Goal: Task Accomplishment & Management: Use online tool/utility

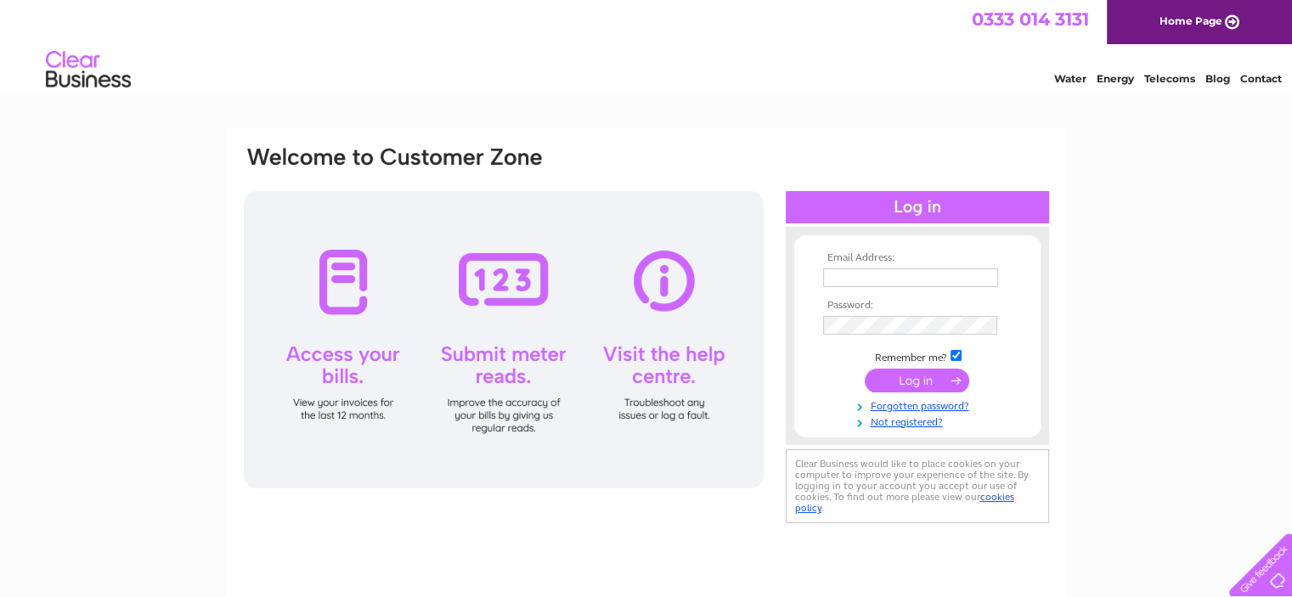
type input "[PERSON_NAME][EMAIL_ADDRESS][DOMAIN_NAME]"
click at [929, 383] on input "submit" at bounding box center [917, 381] width 105 height 24
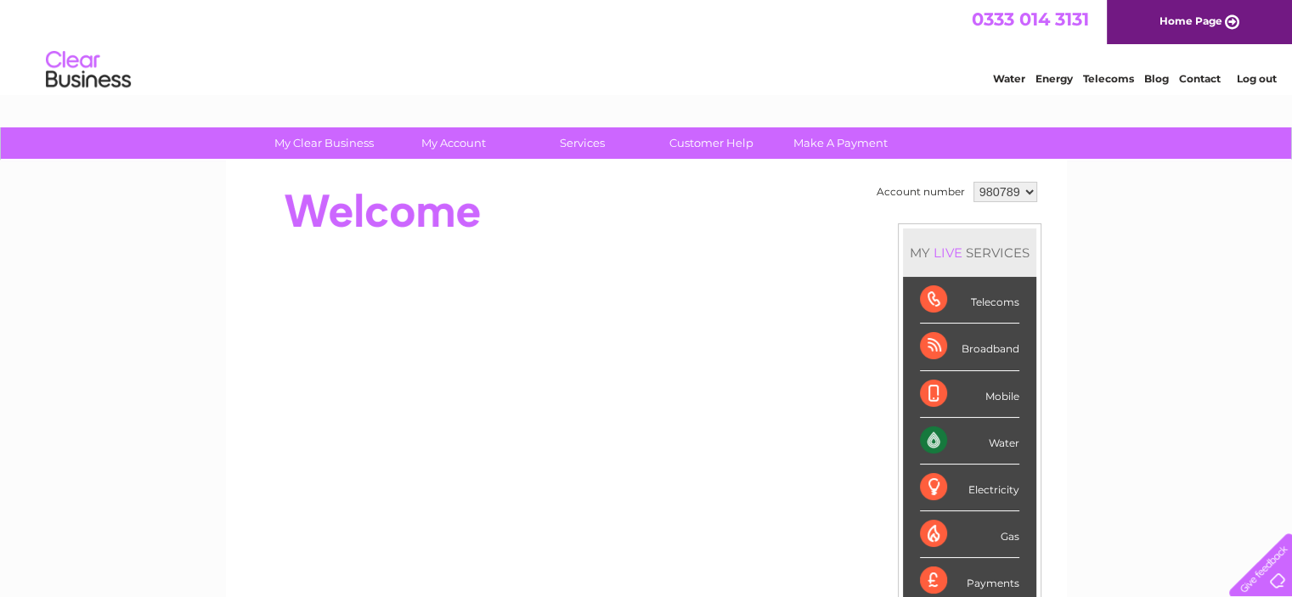
click at [944, 442] on div "Water" at bounding box center [969, 441] width 99 height 47
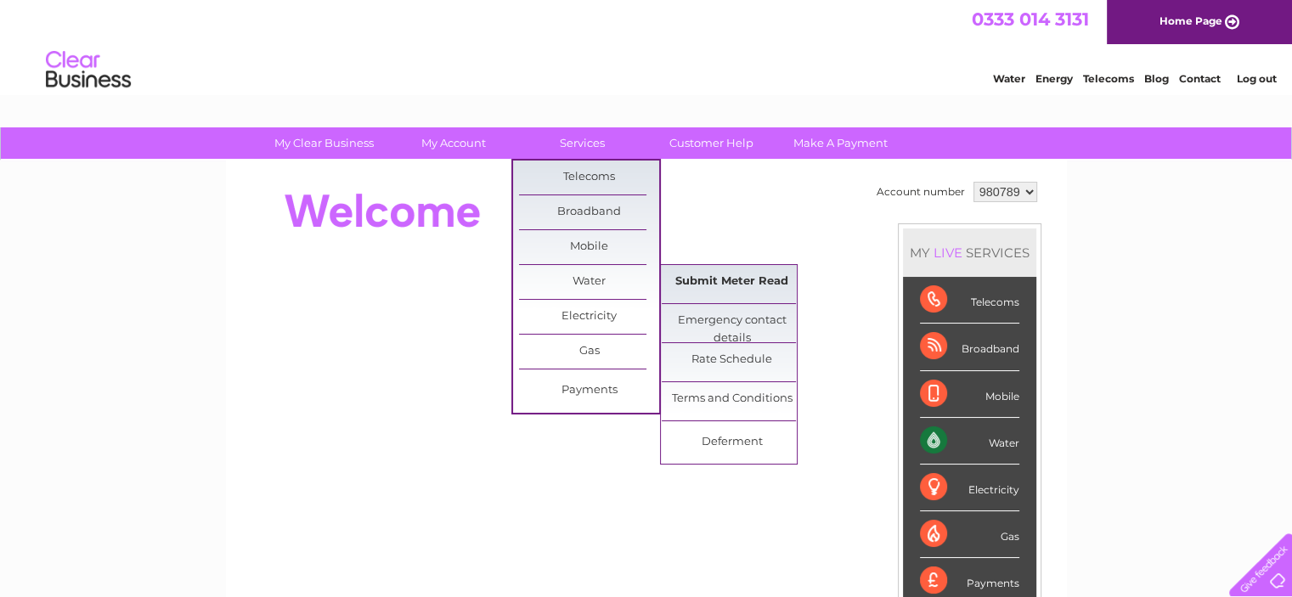
click at [723, 283] on link "Submit Meter Read" at bounding box center [732, 282] width 140 height 34
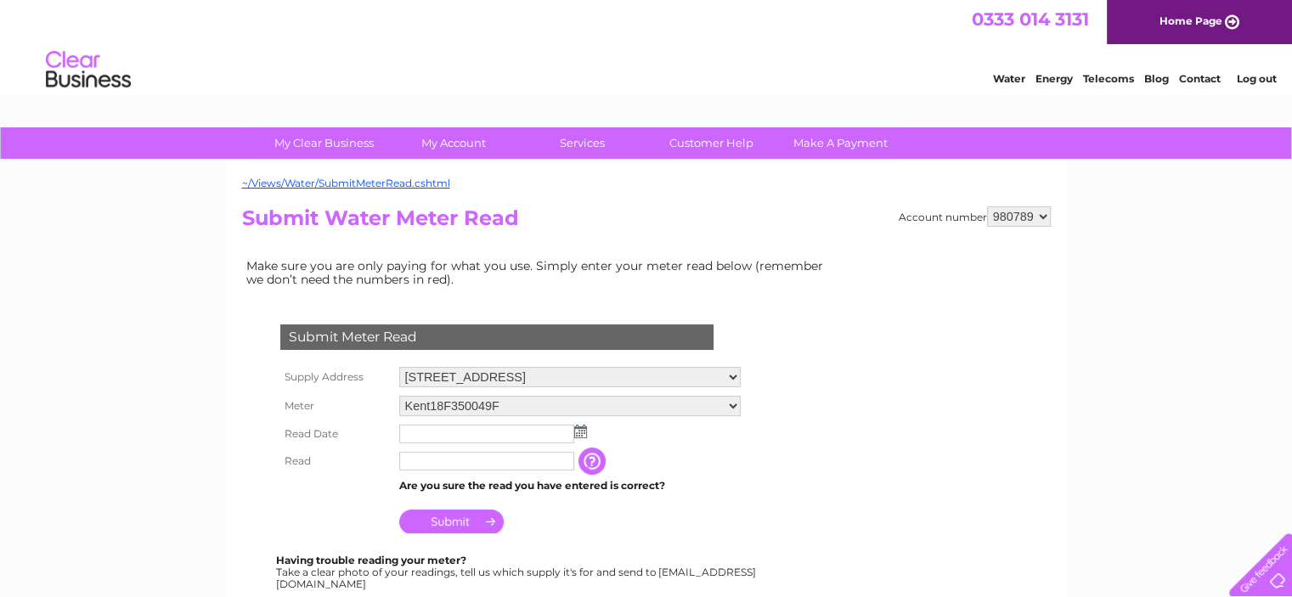
click at [579, 431] on img at bounding box center [580, 432] width 13 height 14
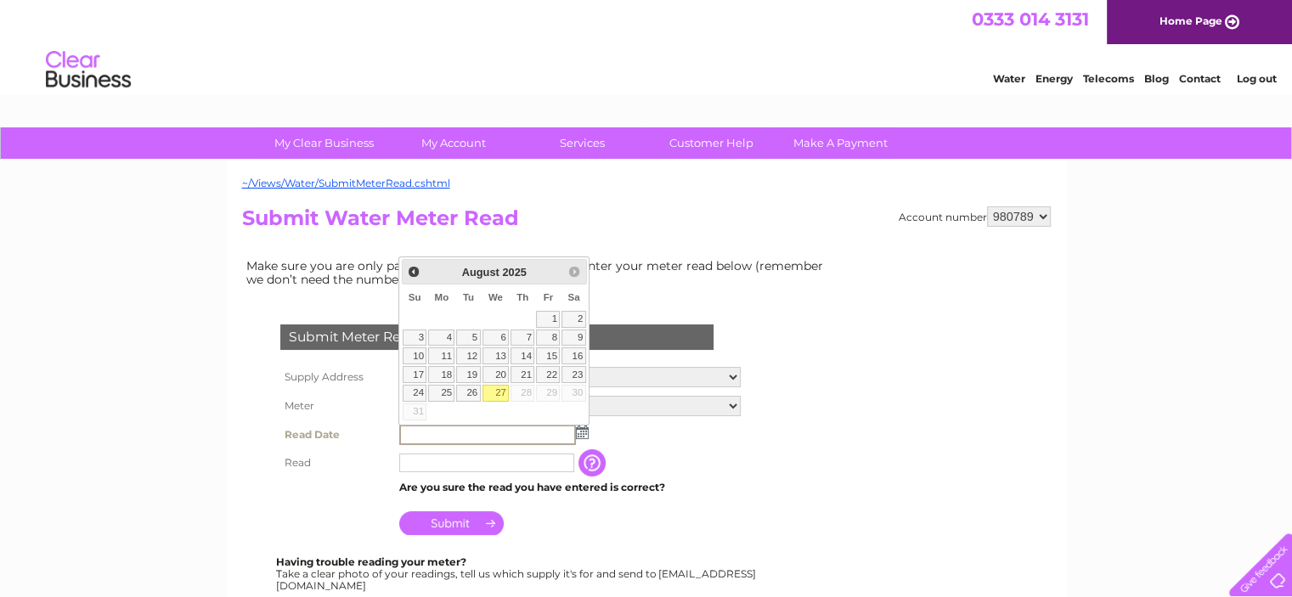
click at [495, 389] on link "27" at bounding box center [496, 393] width 27 height 17
type input "2025/08/27"
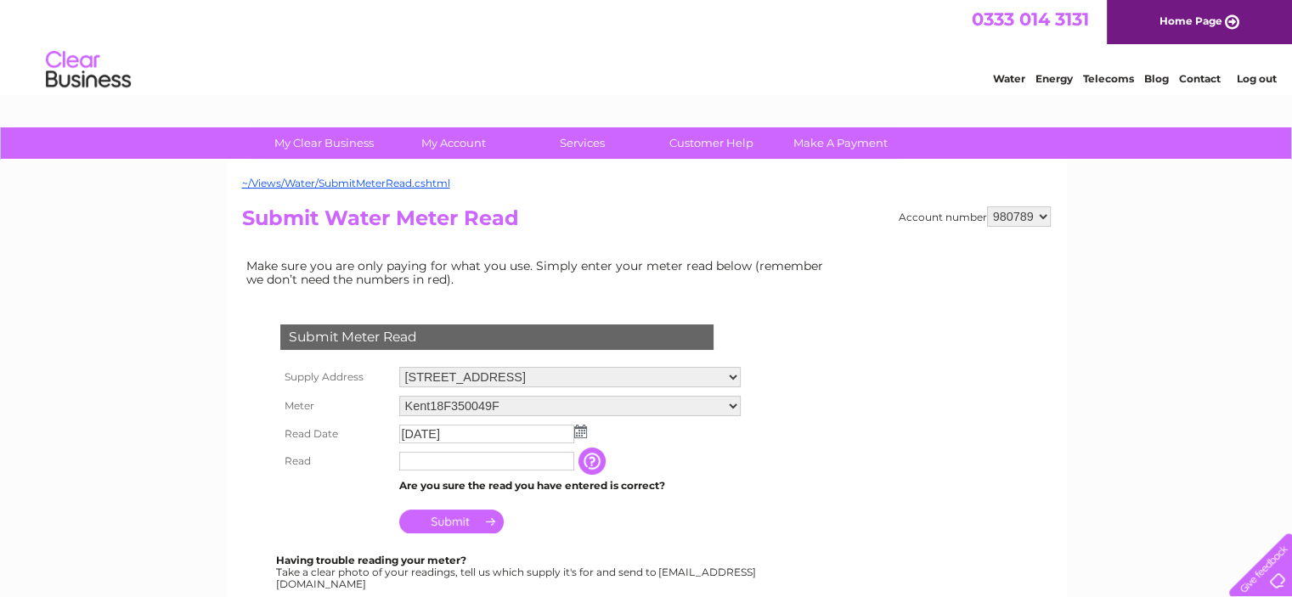
click at [417, 465] on input "text" at bounding box center [486, 461] width 175 height 19
type input "000103"
click at [459, 527] on input "Submit" at bounding box center [451, 523] width 105 height 24
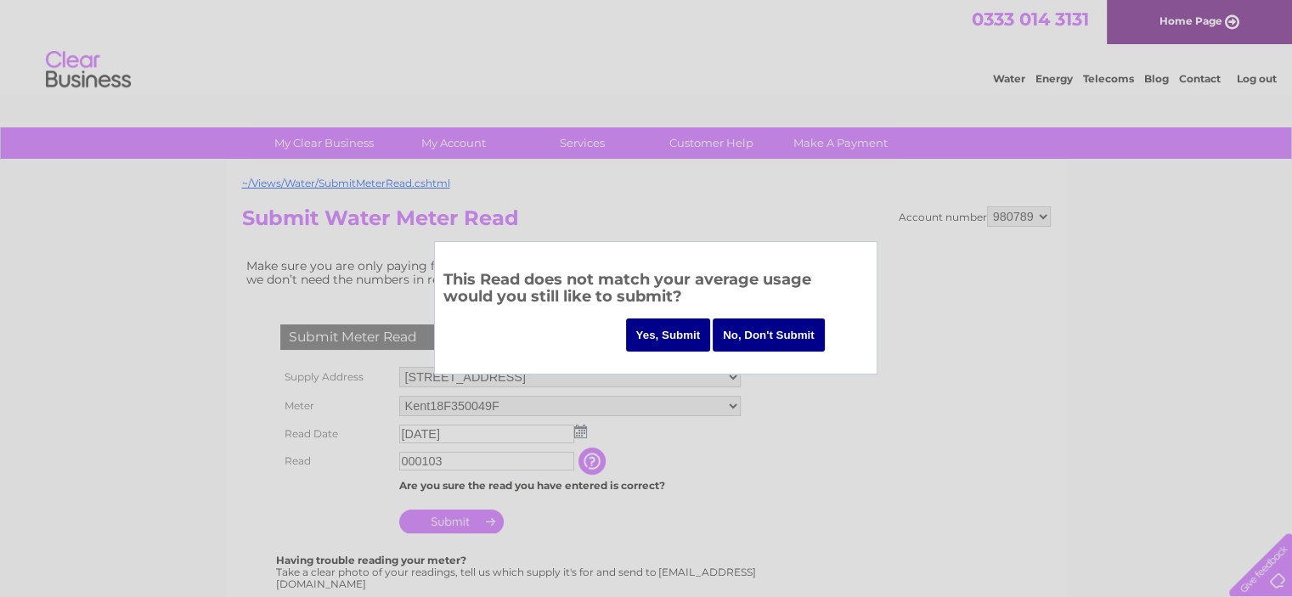
click at [658, 334] on input "Yes, Submit" at bounding box center [668, 335] width 85 height 33
